Goal: Information Seeking & Learning: Learn about a topic

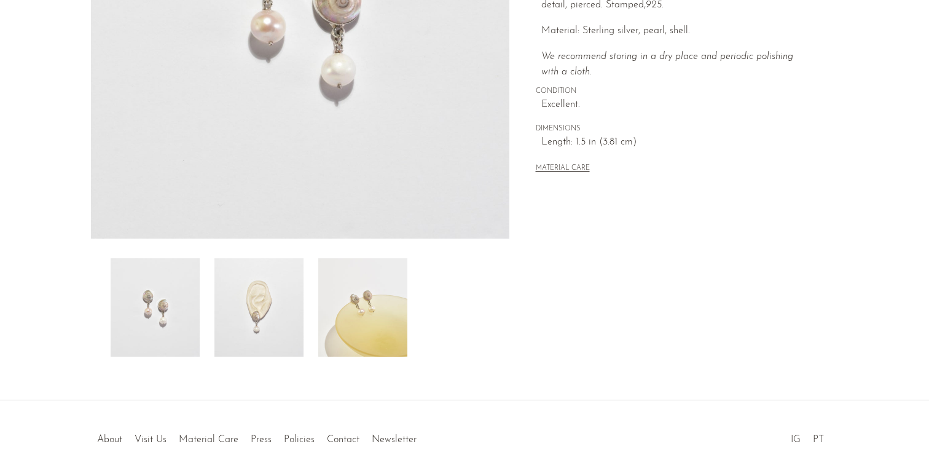
scroll to position [340, 0]
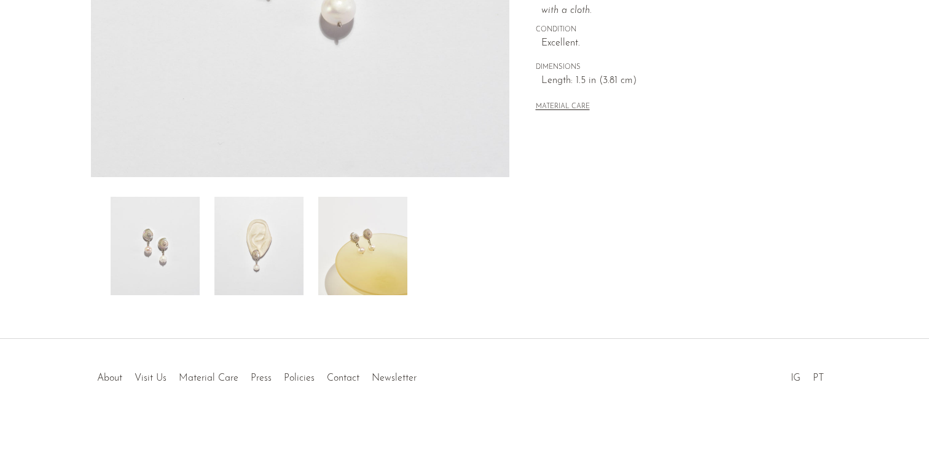
click at [253, 262] on img at bounding box center [258, 246] width 89 height 98
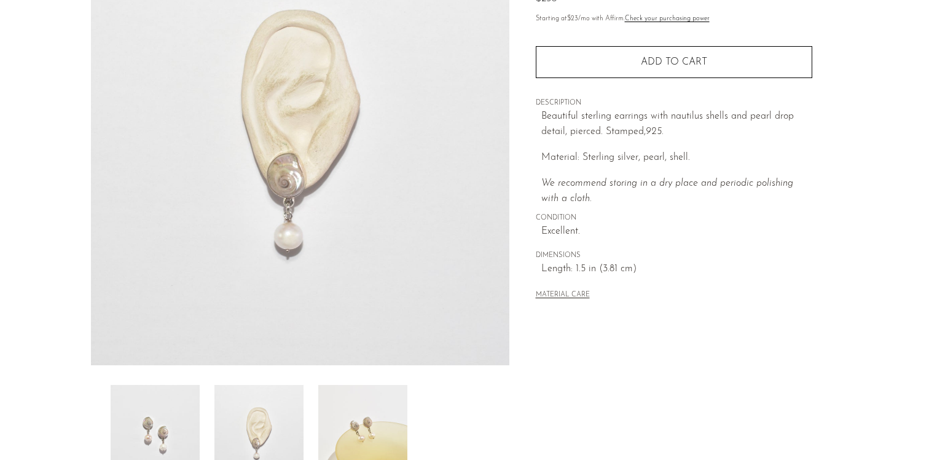
scroll to position [135, 0]
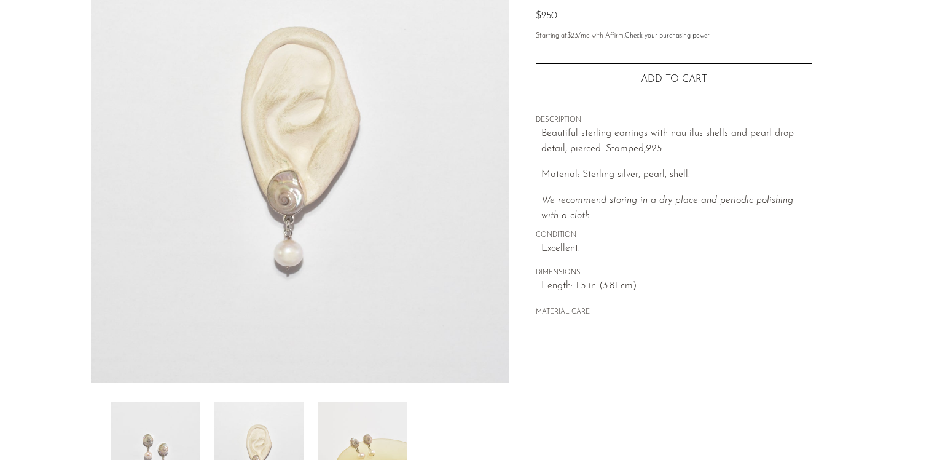
click at [299, 191] on img at bounding box center [300, 151] width 419 height 461
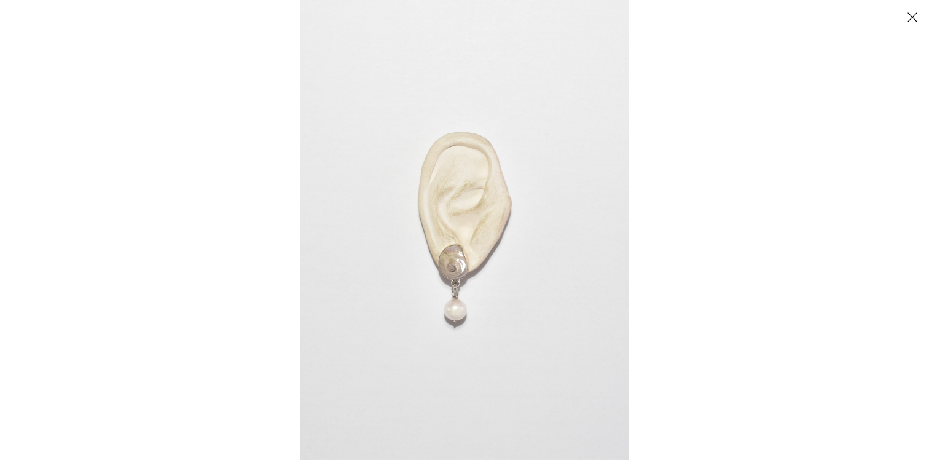
click at [443, 271] on img at bounding box center [465, 230] width 328 height 460
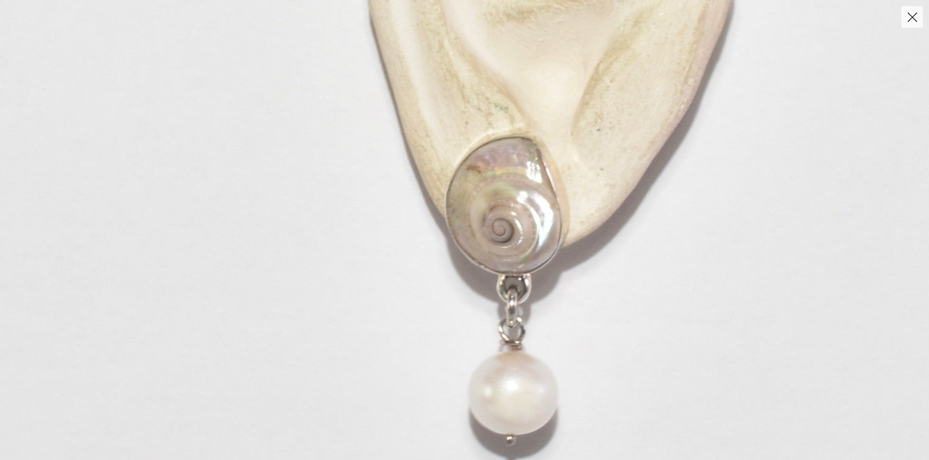
click at [442, 275] on img at bounding box center [549, 78] width 1299 height 1818
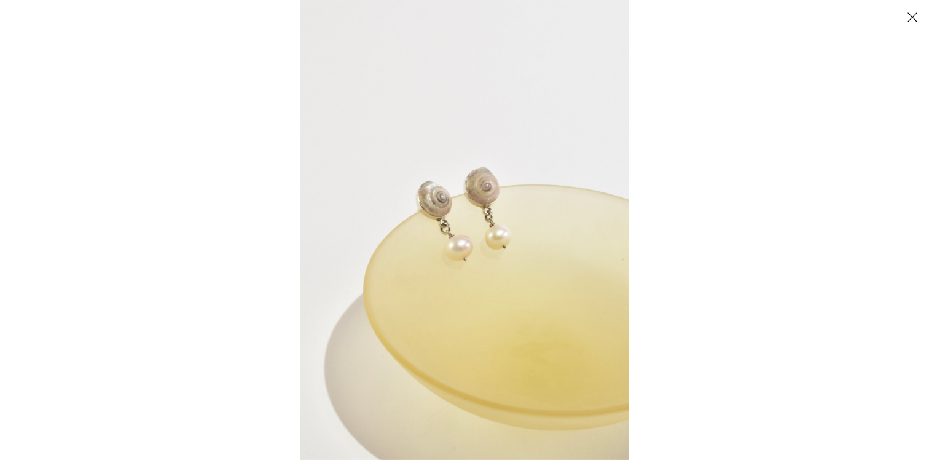
click at [455, 206] on img at bounding box center [465, 230] width 328 height 460
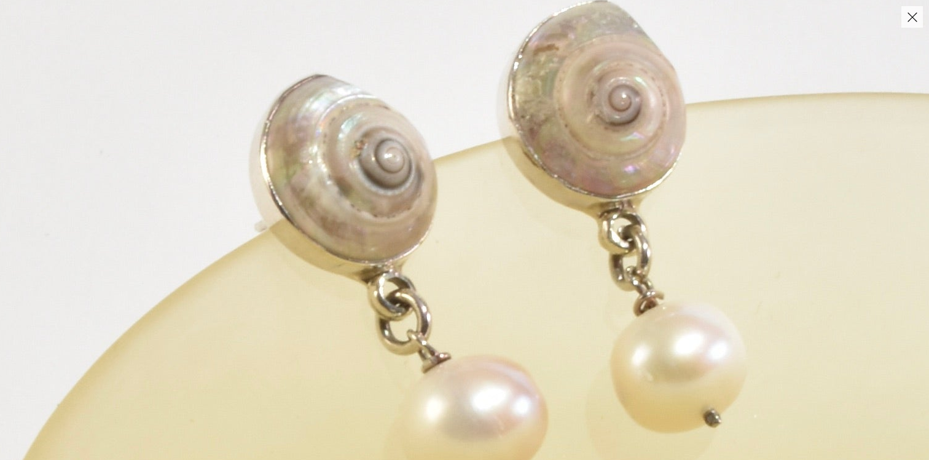
click at [455, 206] on img at bounding box center [503, 329] width 1713 height 2399
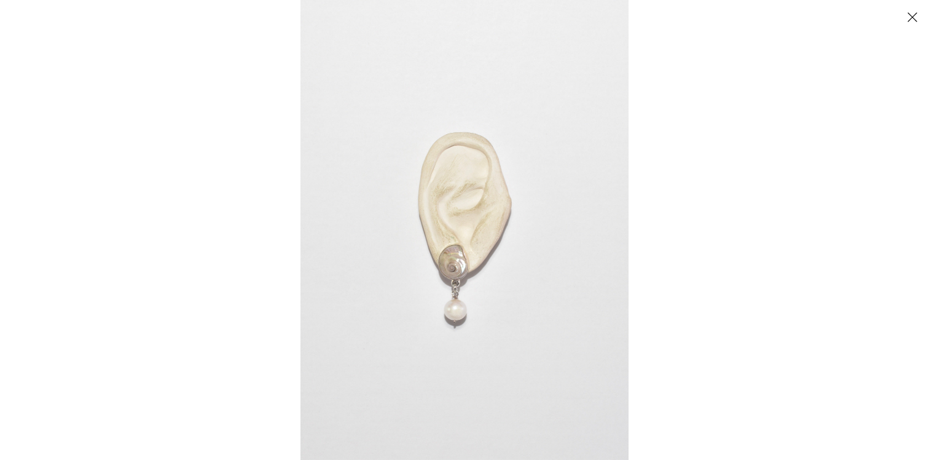
click at [482, 299] on img at bounding box center [465, 230] width 328 height 460
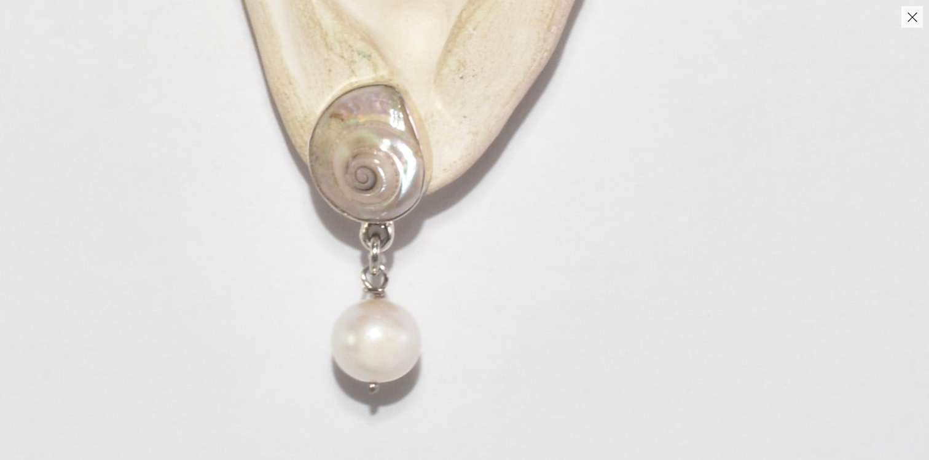
click at [482, 299] on img at bounding box center [412, 25] width 1299 height 1818
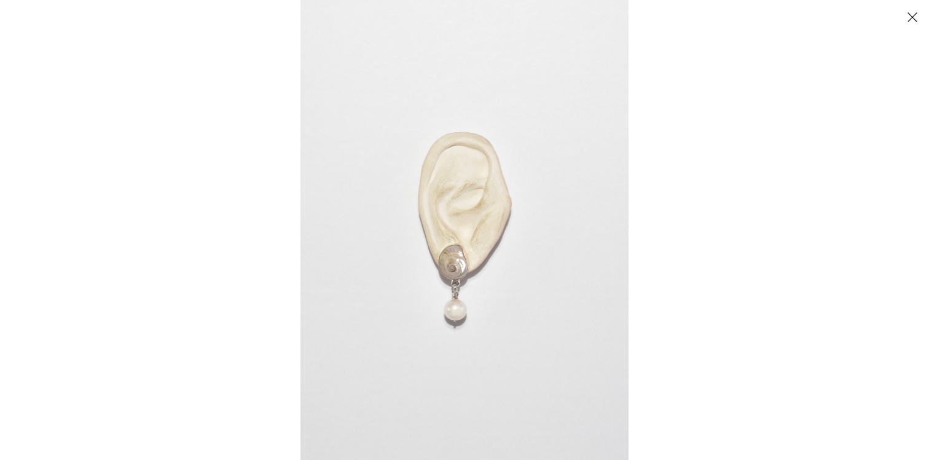
click at [919, 20] on button "Close" at bounding box center [913, 17] width 22 height 22
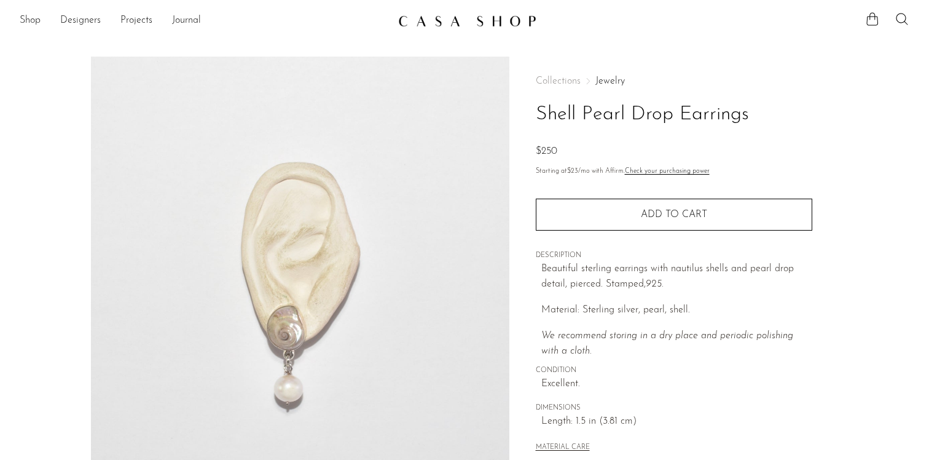
click at [616, 79] on link "Jewelry" at bounding box center [610, 81] width 29 height 10
